Goal: Navigation & Orientation: Find specific page/section

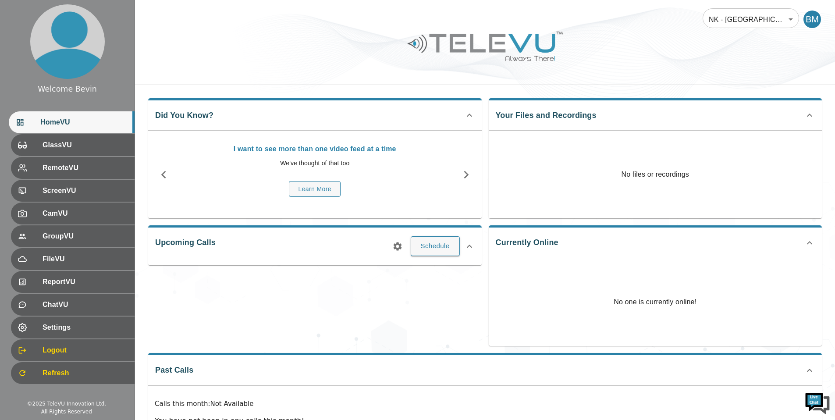
click at [756, 20] on body "Welcome Bevin HomeVU GlassVU RemoteVU ScreenVU CamVU GroupVU FileVU ReportVU Ch…" at bounding box center [417, 234] width 835 height 468
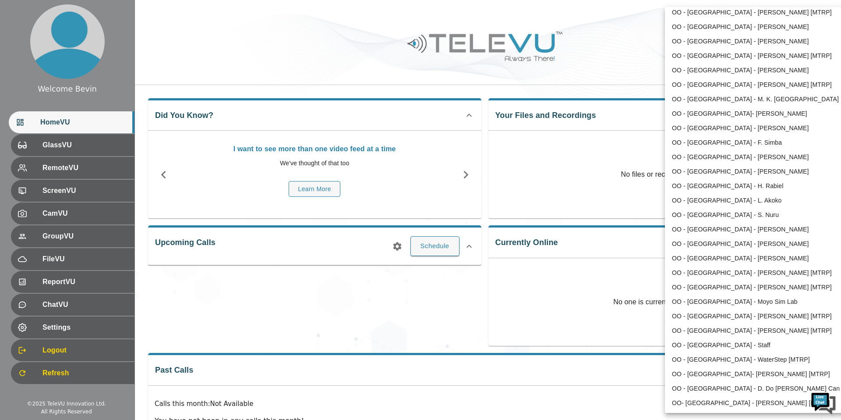
scroll to position [816, 0]
